Goal: Transaction & Acquisition: Purchase product/service

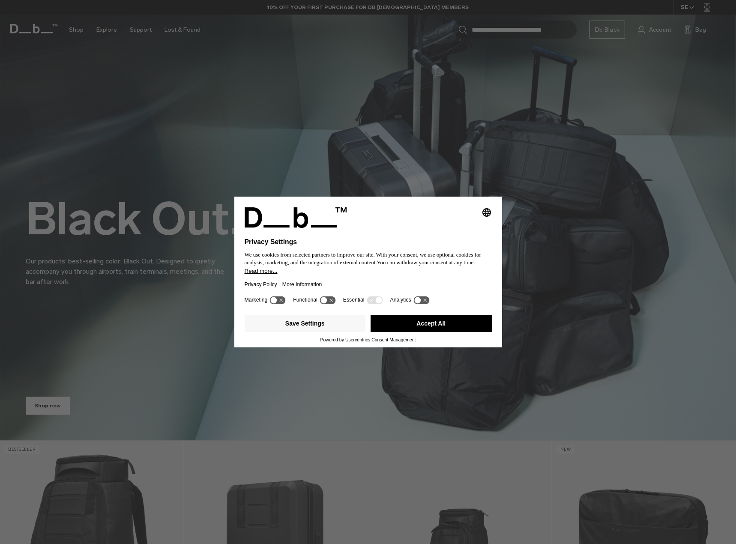
click at [432, 322] on button "Accept All" at bounding box center [431, 323] width 121 height 17
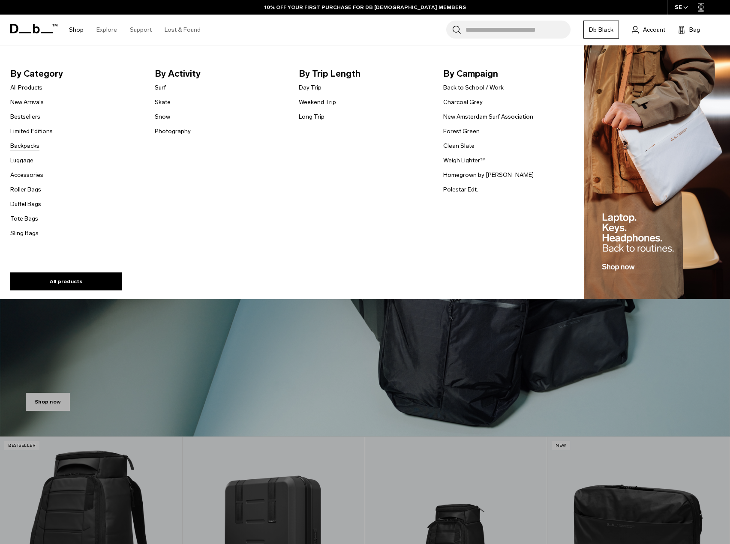
click at [21, 148] on link "Backpacks" at bounding box center [24, 145] width 29 height 9
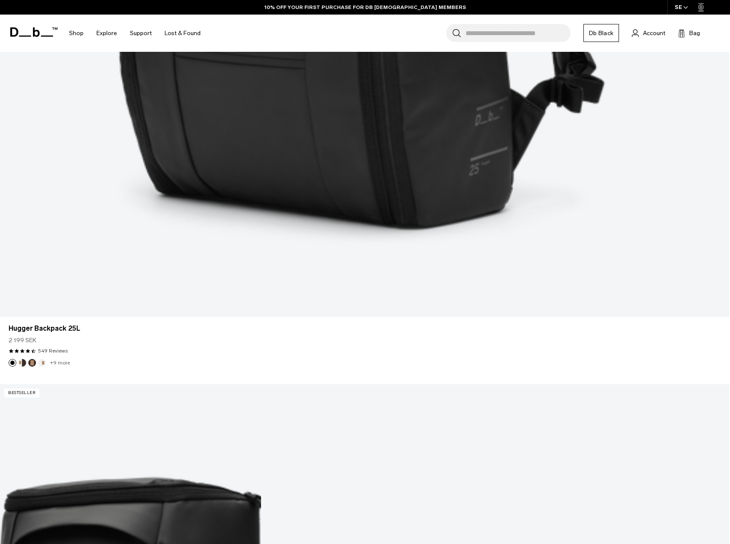
scroll to position [944, 0]
